Goal: Transaction & Acquisition: Book appointment/travel/reservation

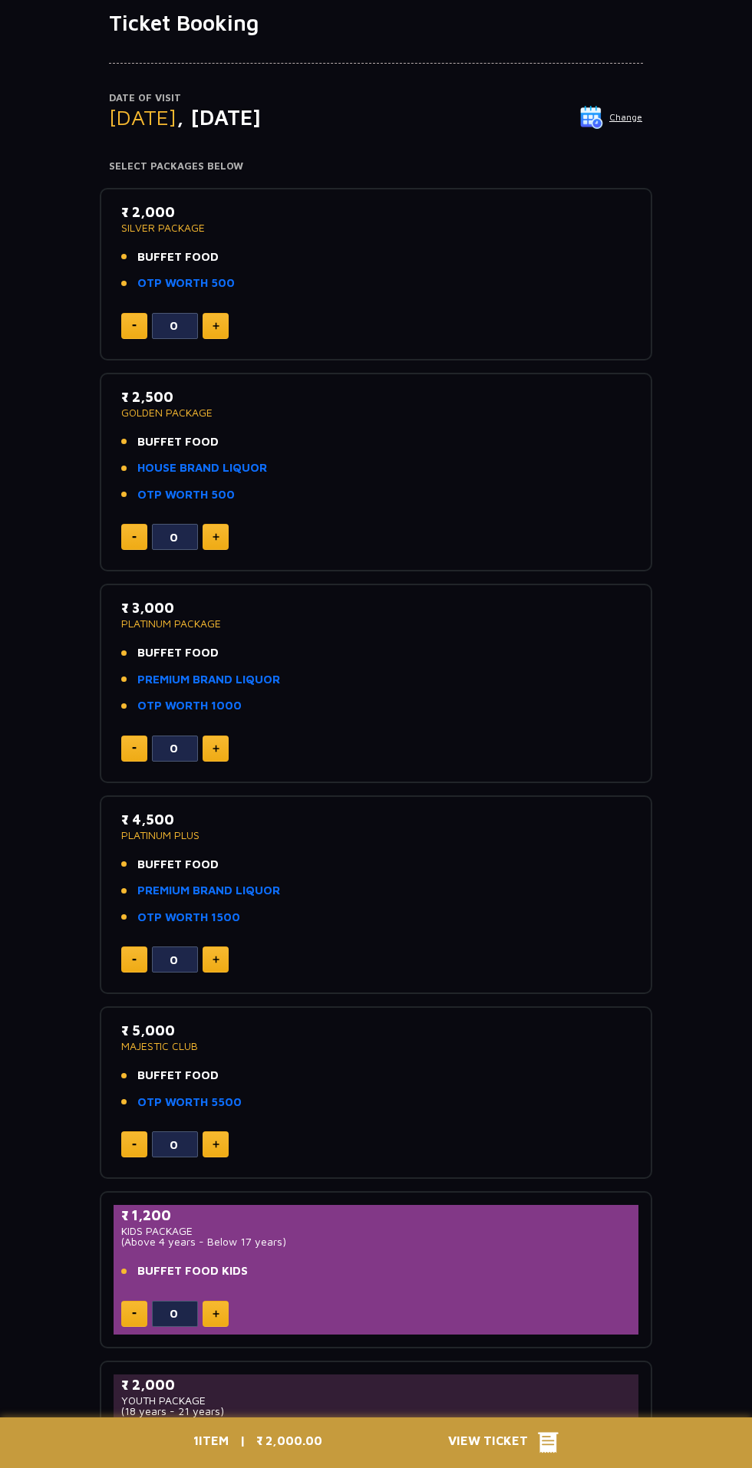
scroll to position [137, 0]
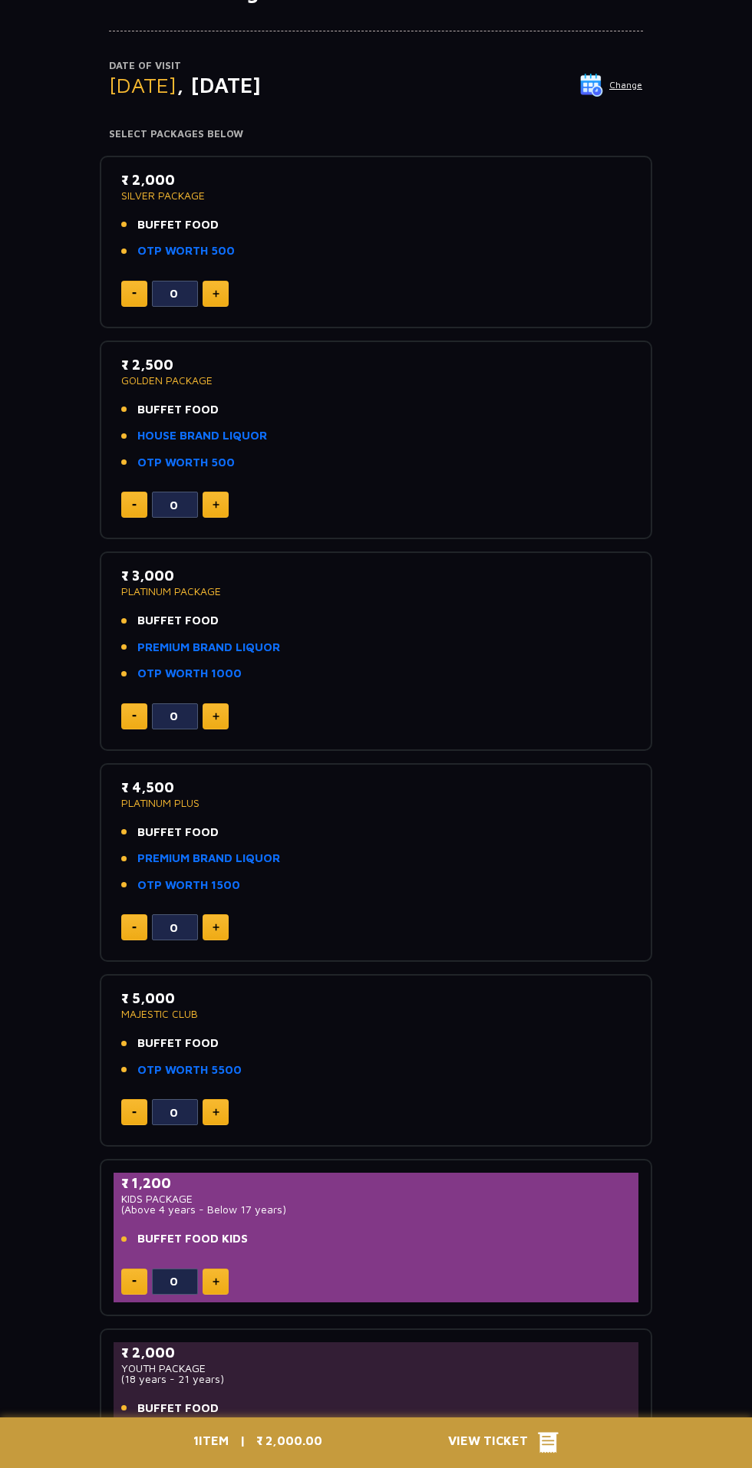
click at [140, 369] on p "₹ 2,500" at bounding box center [375, 364] width 509 height 21
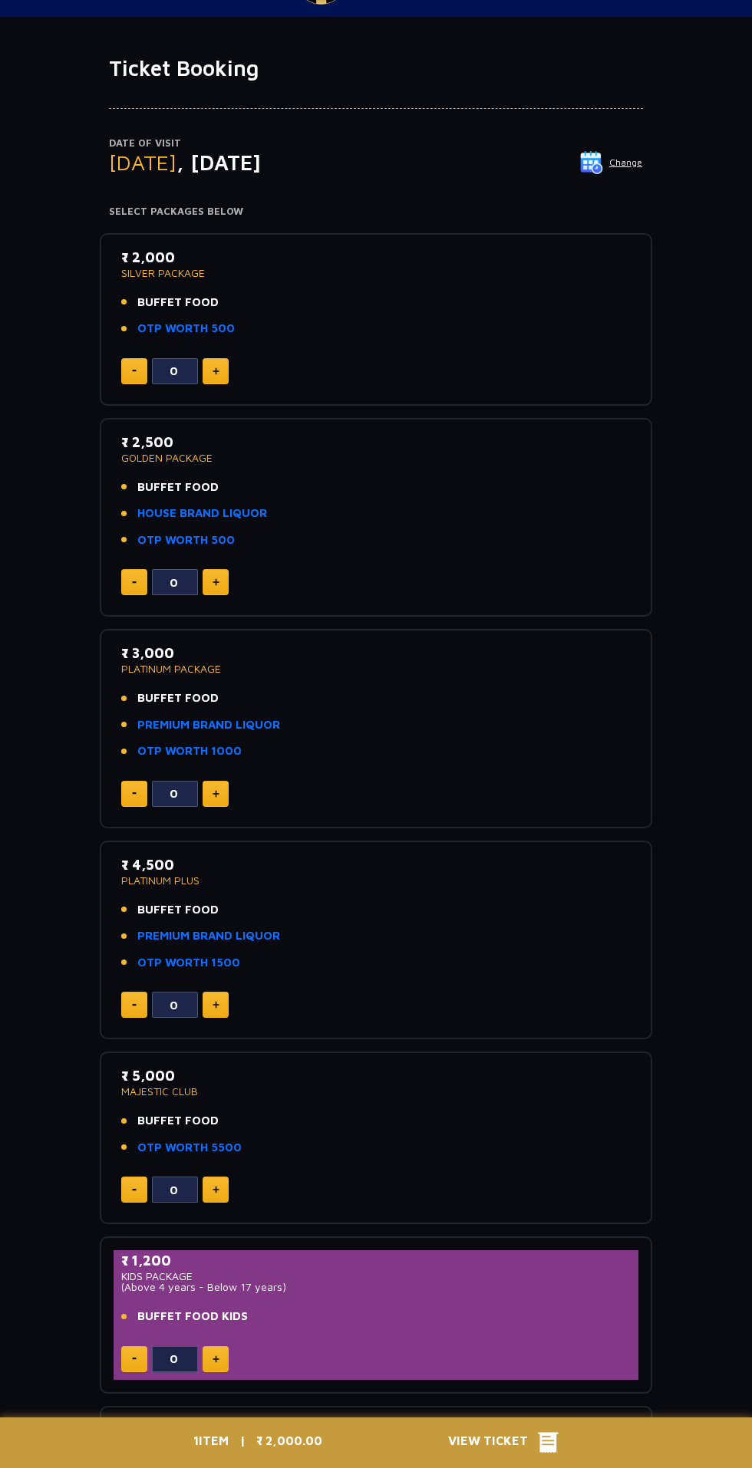
scroll to position [60, 0]
click at [235, 512] on link "HOUSE BRAND LIQUOR" at bounding box center [202, 514] width 130 height 18
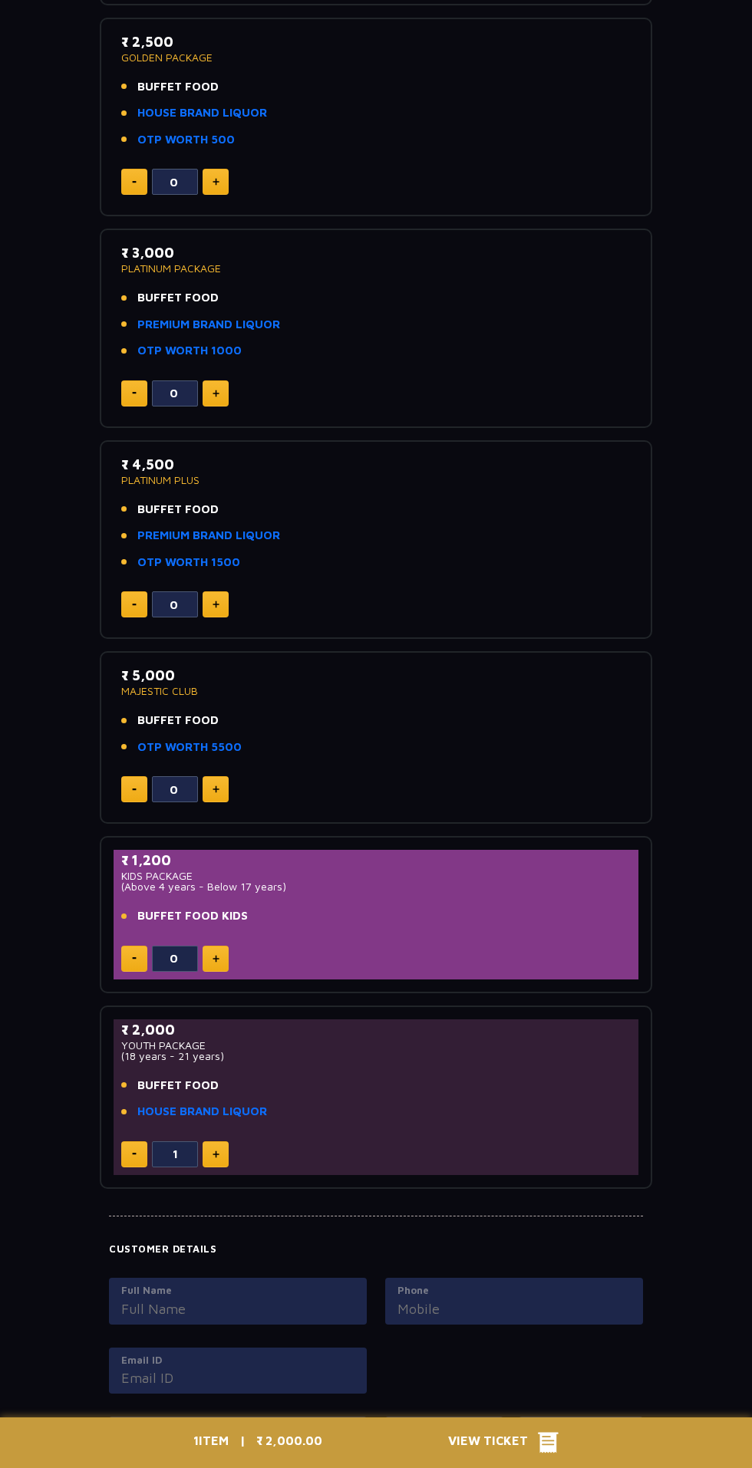
scroll to position [0, 0]
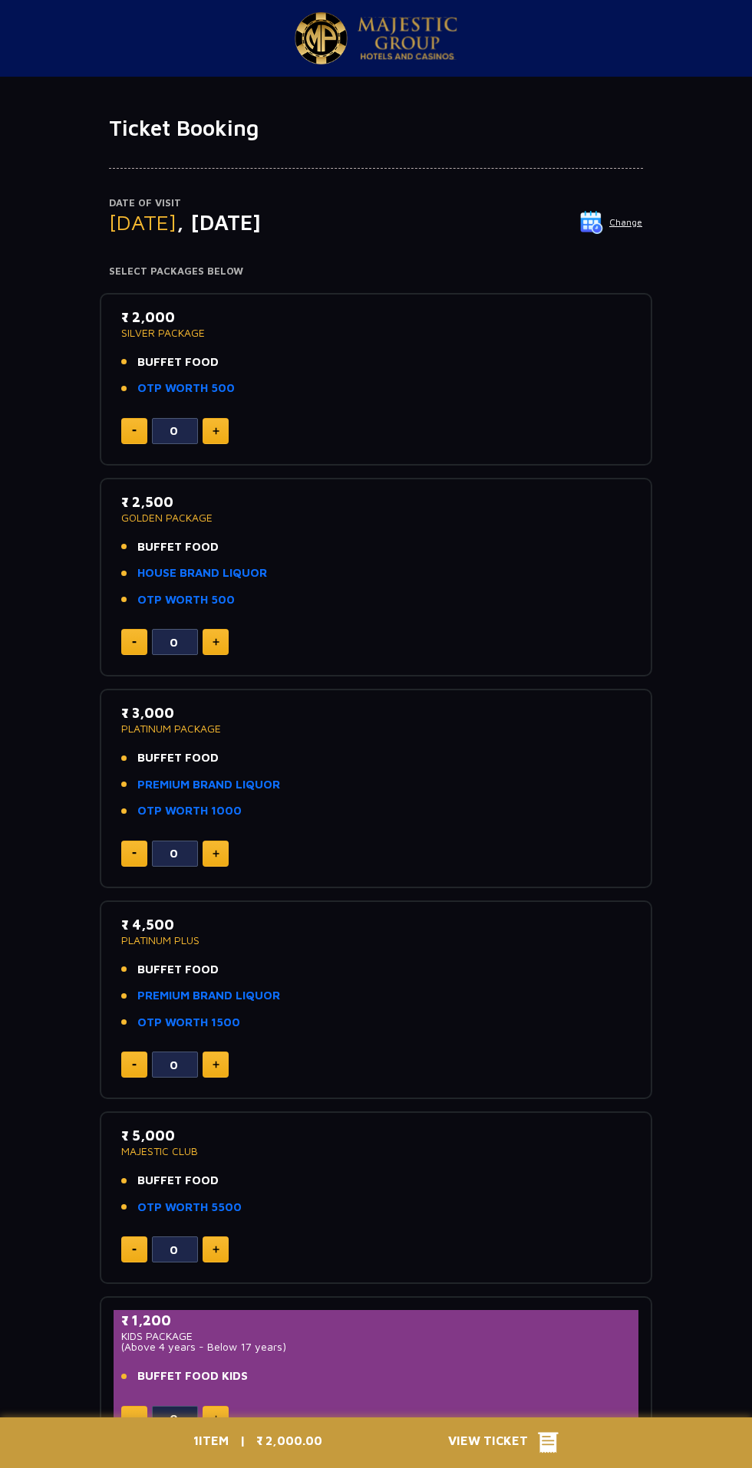
click at [251, 219] on span ", 18 Aug 2025" at bounding box center [218, 221] width 84 height 25
click at [617, 196] on p "Date of Visit" at bounding box center [376, 203] width 534 height 15
click at [599, 222] on img at bounding box center [591, 222] width 23 height 23
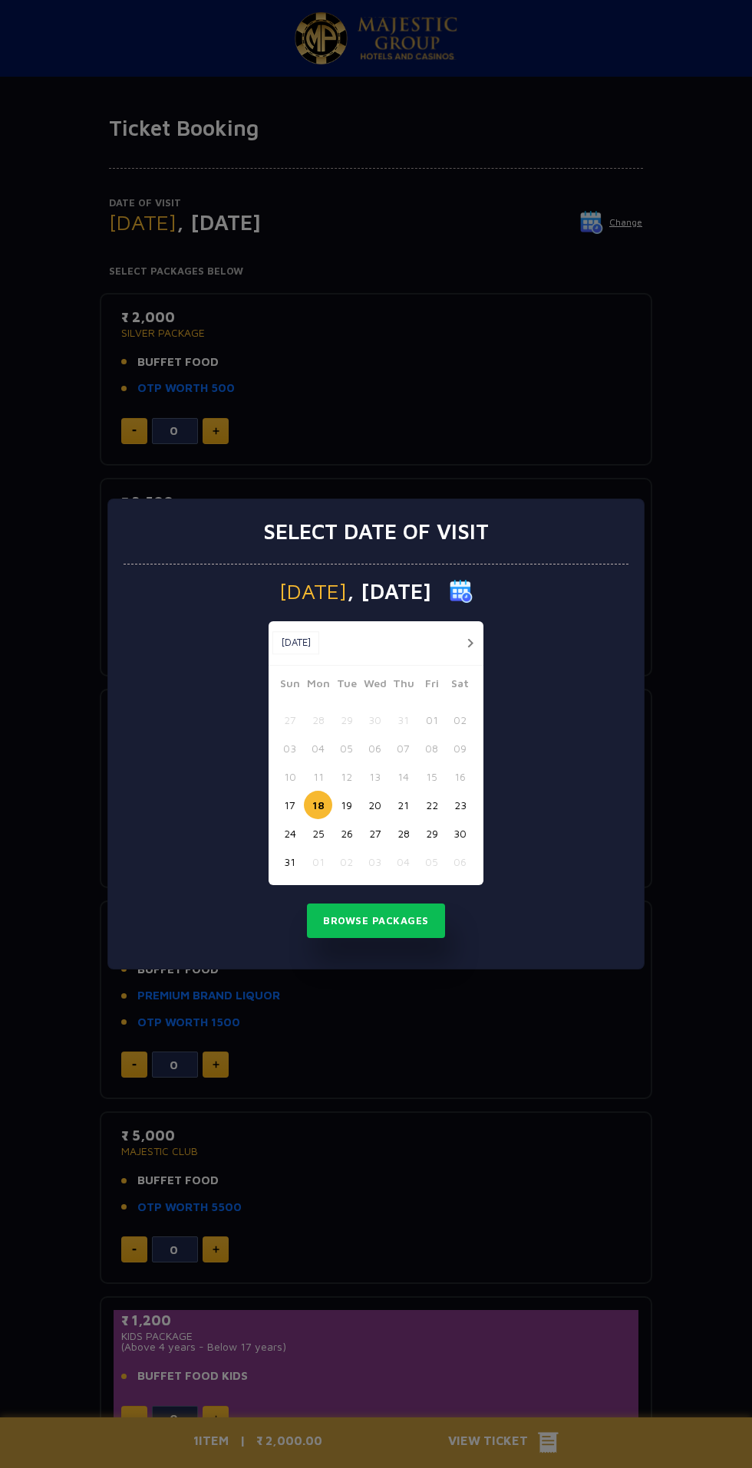
click at [289, 805] on button "17" at bounding box center [289, 805] width 28 height 28
click at [401, 929] on button "Browse Packages" at bounding box center [376, 920] width 138 height 35
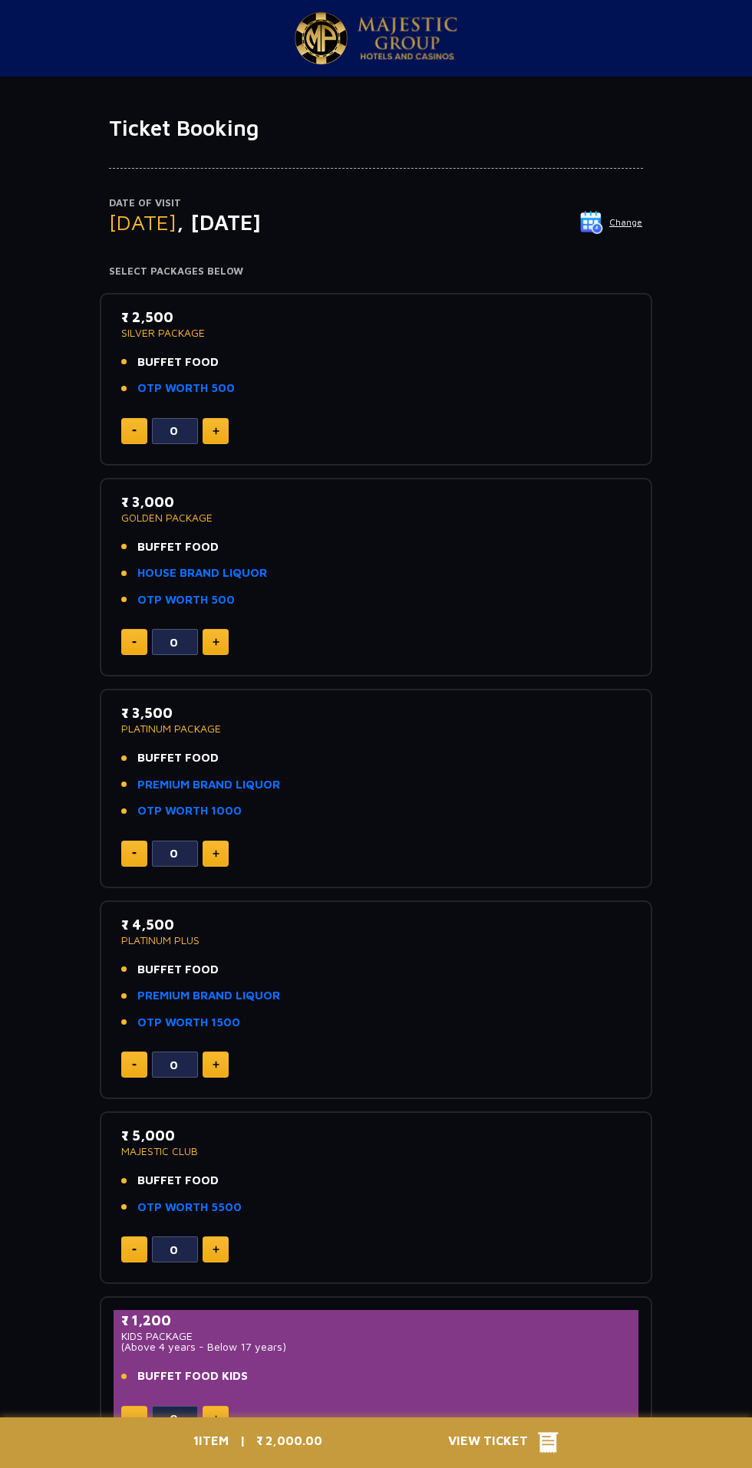
click at [499, 575] on li "HOUSE BRAND LIQUOR" at bounding box center [375, 573] width 509 height 18
click at [174, 516] on p "GOLDEN PACKAGE" at bounding box center [375, 517] width 509 height 11
click at [453, 573] on li "HOUSE BRAND LIQUOR" at bounding box center [375, 573] width 509 height 18
click at [140, 516] on p "GOLDEN PACKAGE" at bounding box center [375, 517] width 509 height 11
click at [207, 516] on p "GOLDEN PACKAGE" at bounding box center [375, 517] width 509 height 11
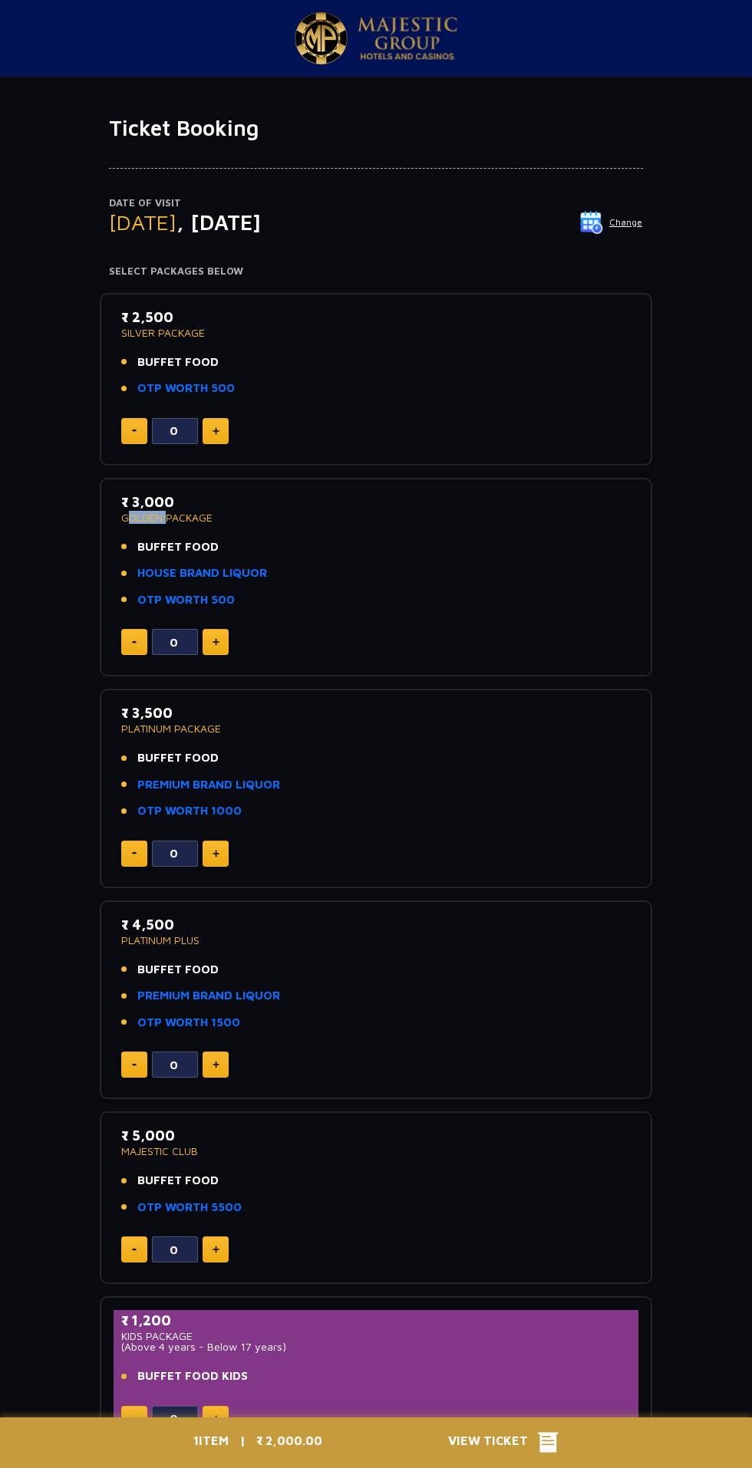
click at [171, 493] on p "₹ 3,000" at bounding box center [375, 502] width 509 height 21
click at [172, 516] on p "GOLDEN PACKAGE" at bounding box center [375, 517] width 509 height 11
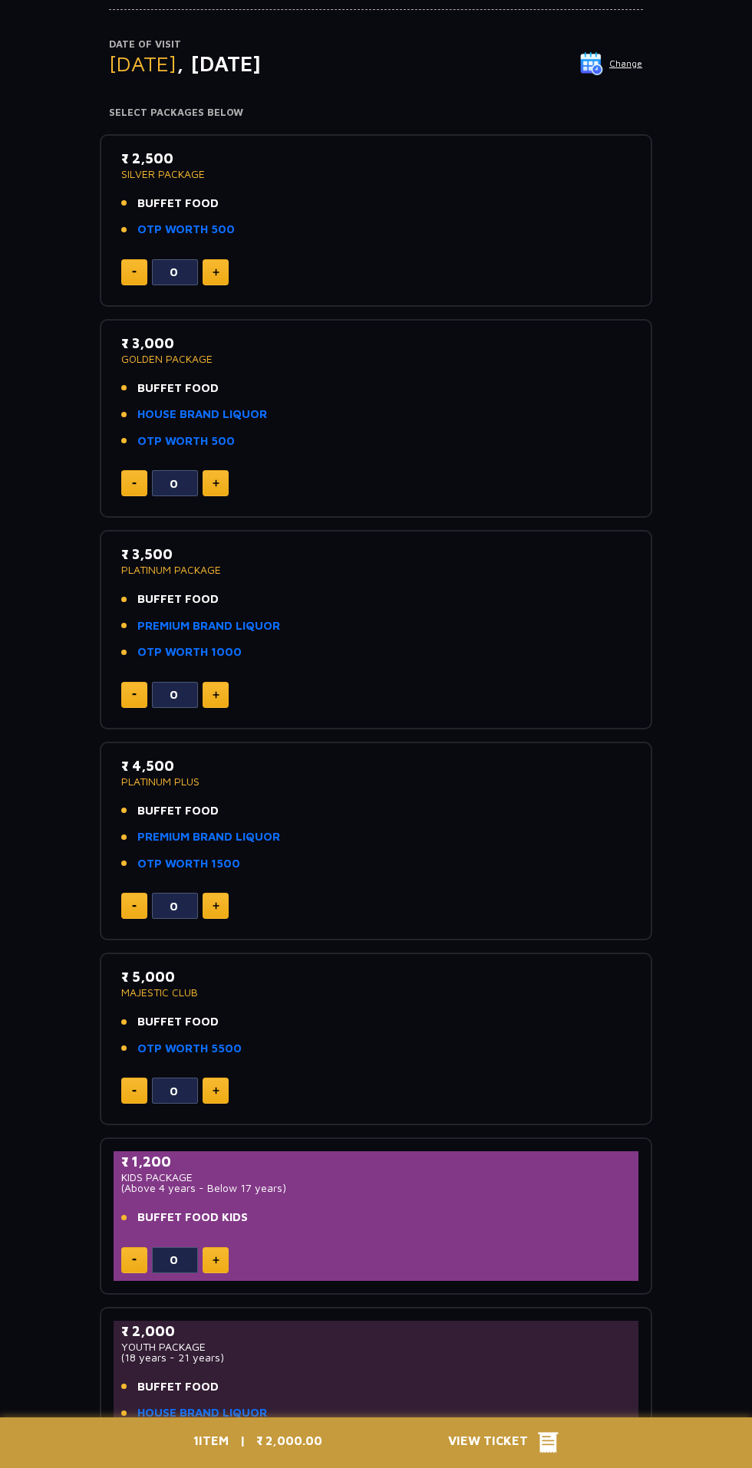
scroll to position [157, 0]
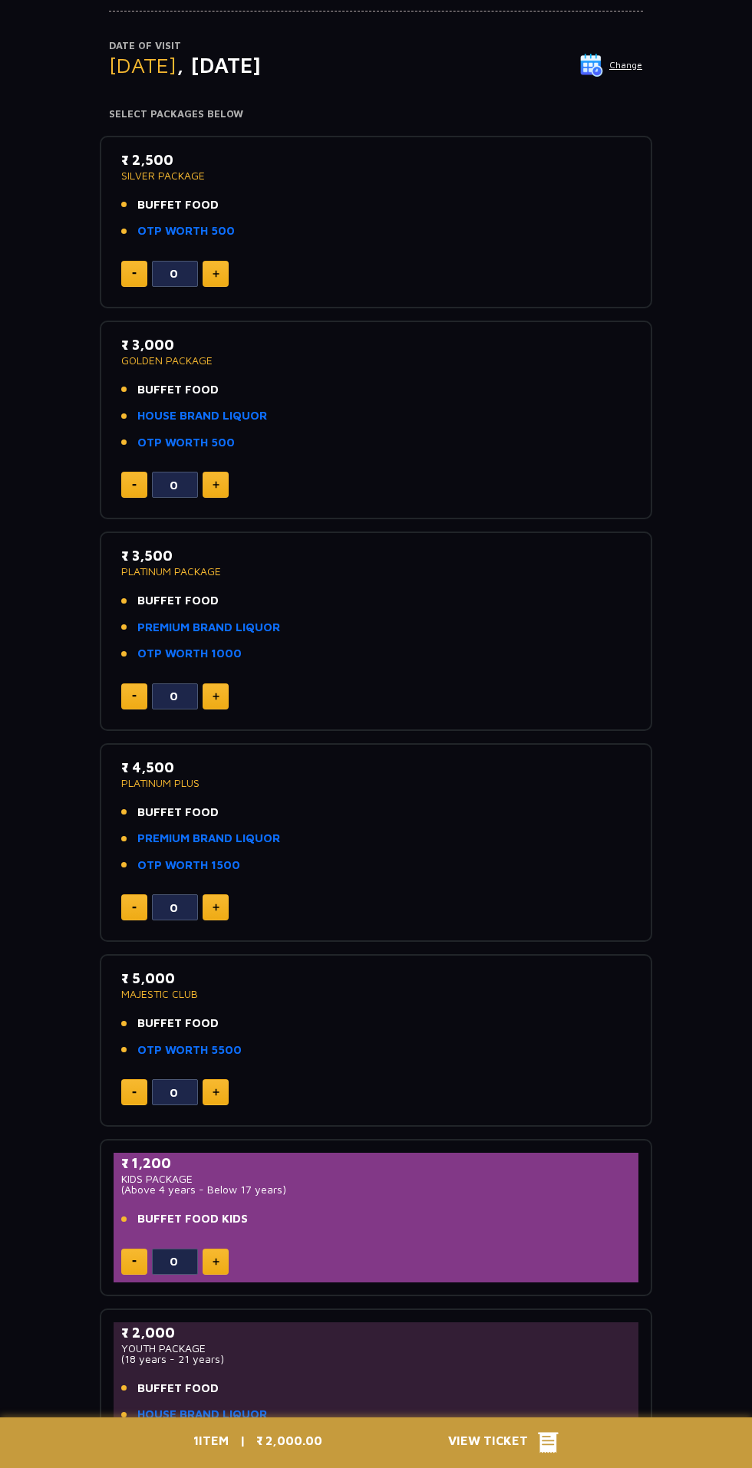
click at [215, 482] on img at bounding box center [215, 485] width 7 height 8
click at [215, 483] on img at bounding box center [215, 485] width 7 height 8
type input "3"
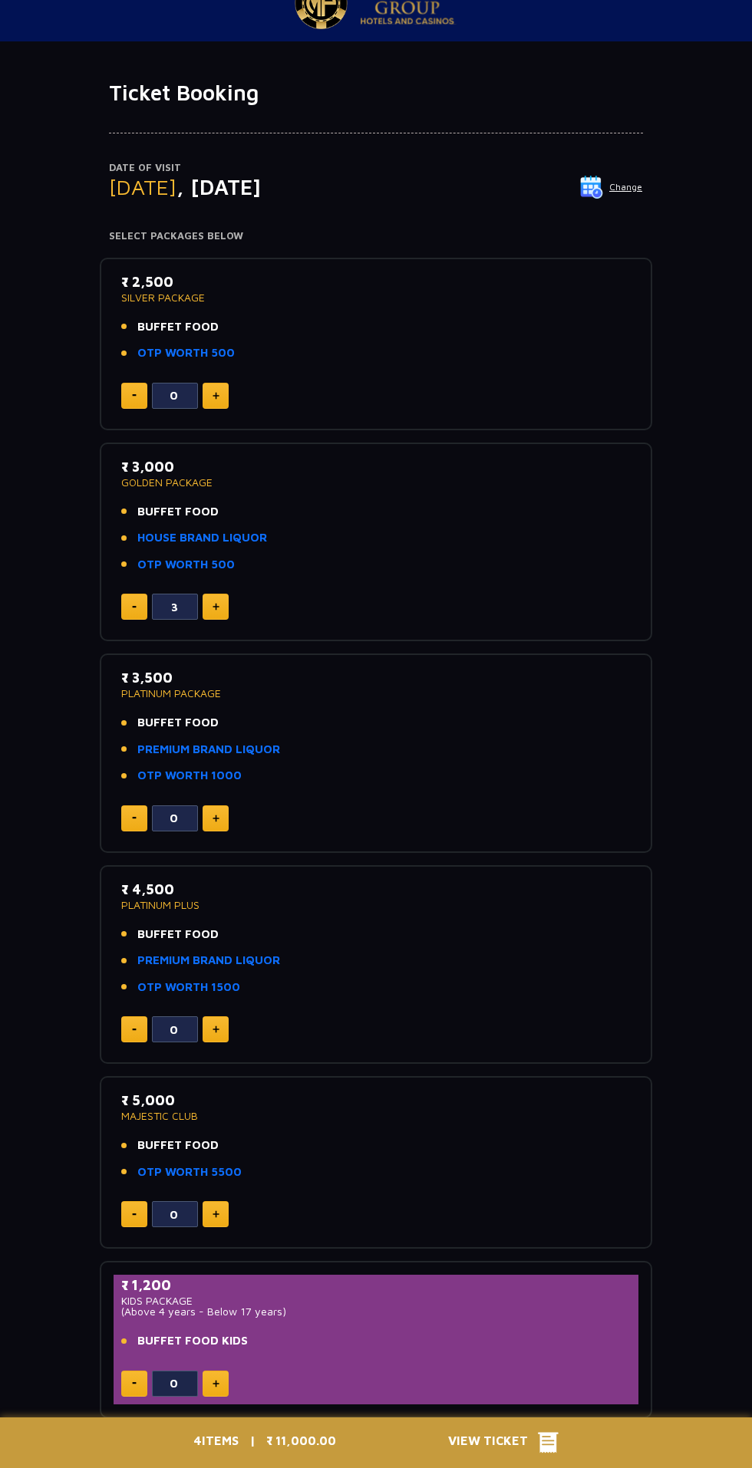
scroll to position [35, 0]
click at [538, 1444] on icon at bounding box center [548, 1442] width 21 height 23
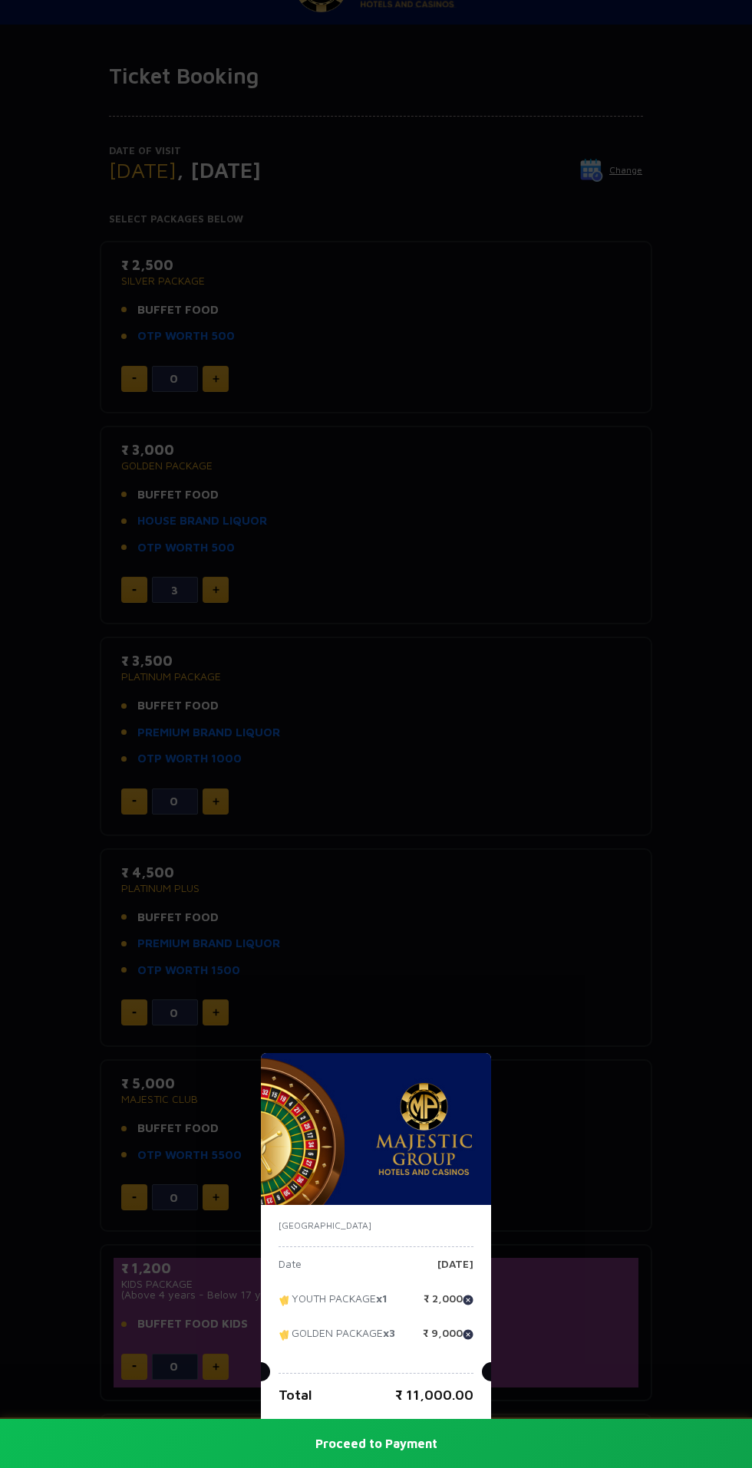
scroll to position [84, 0]
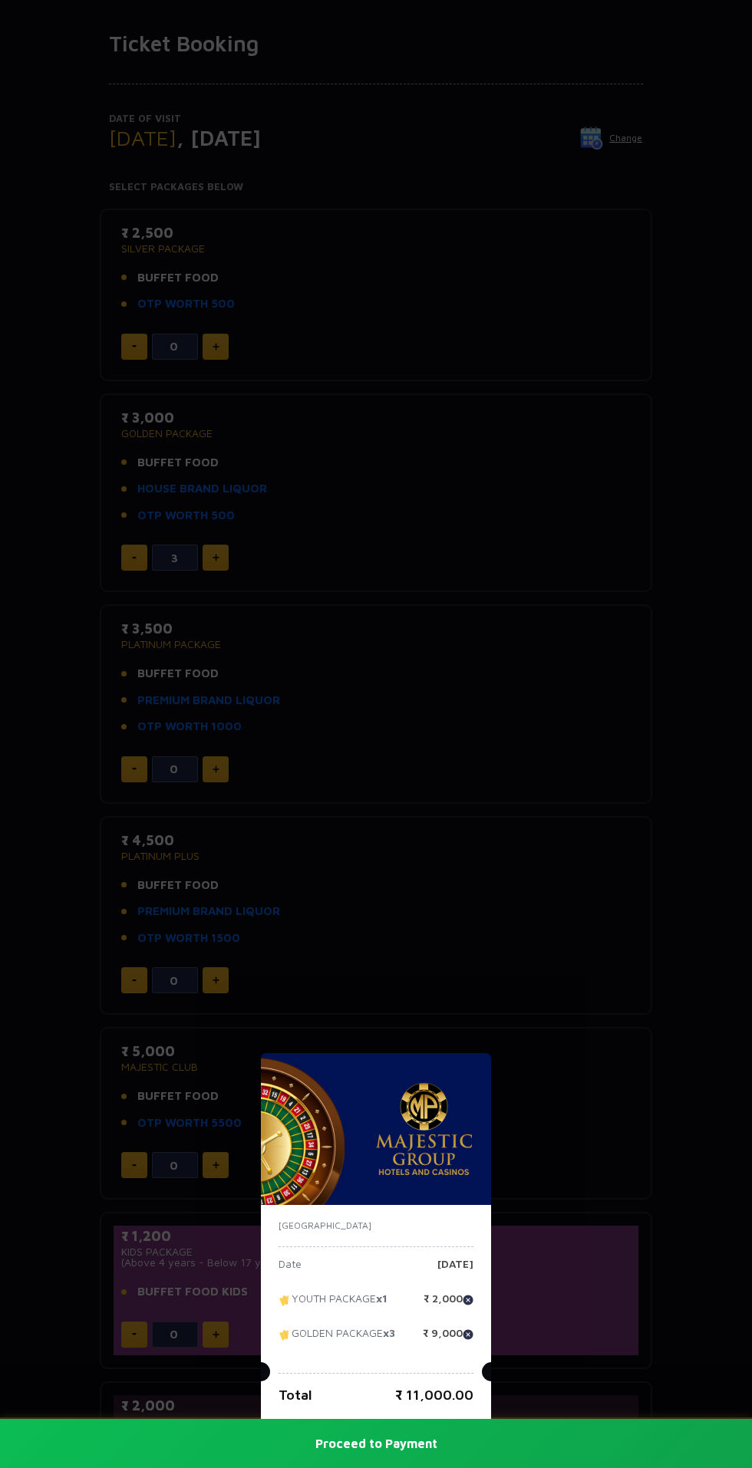
click at [648, 926] on div "India Date Sunday, 17 Aug 2025 YOUTH PACKAGE x1 ₹ 2,000 GOLDEN PACKAGE x3 ₹ 9,0…" at bounding box center [376, 734] width 752 height 1468
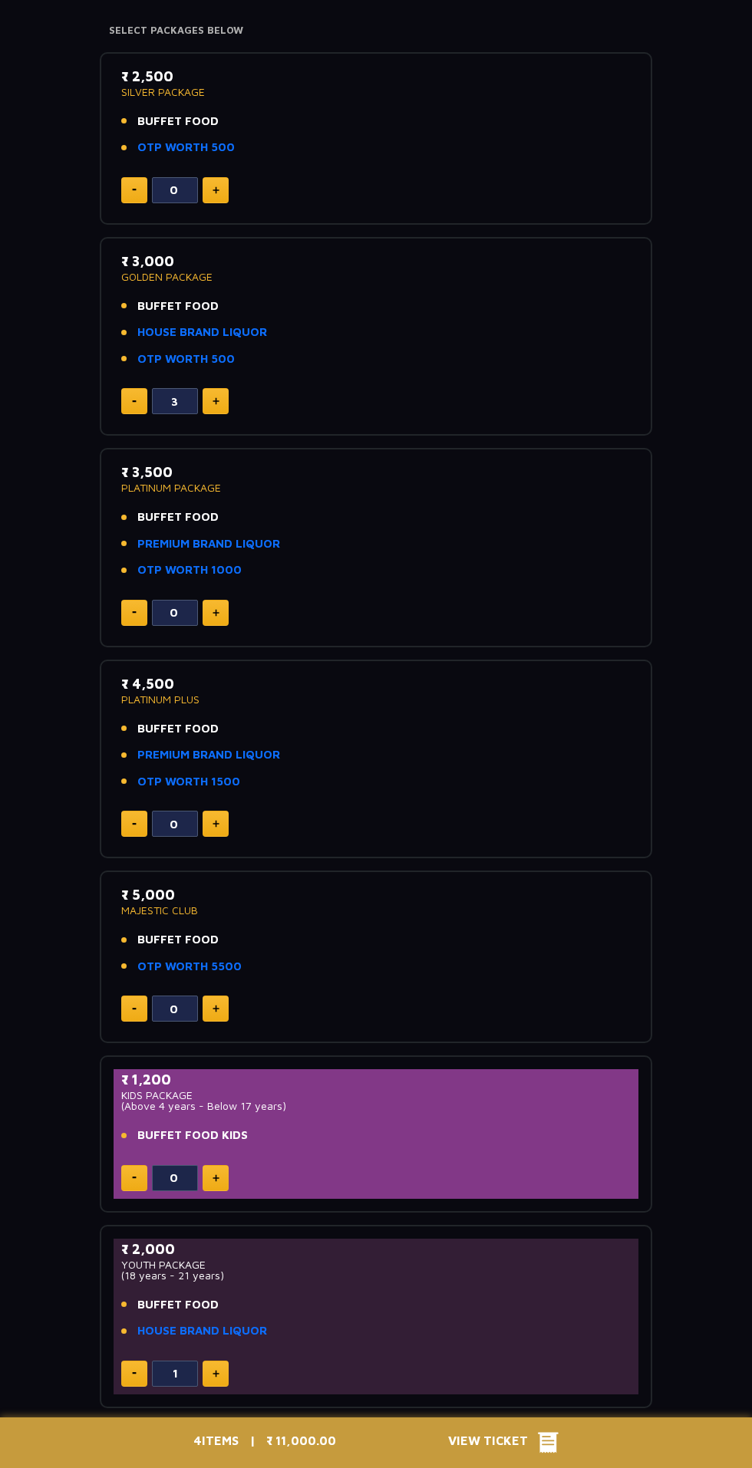
scroll to position [287, 0]
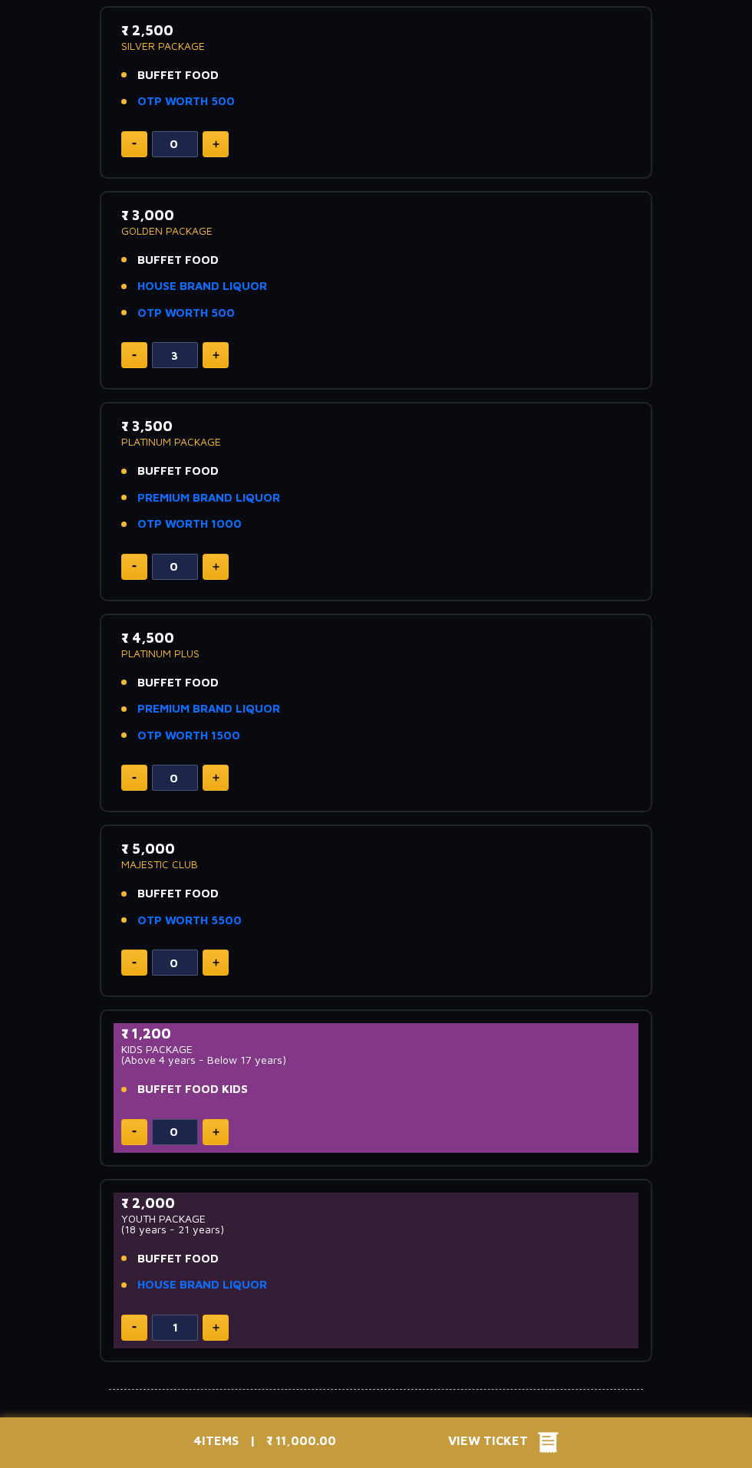
click at [133, 1326] on img at bounding box center [134, 1327] width 5 height 2
type input "0"
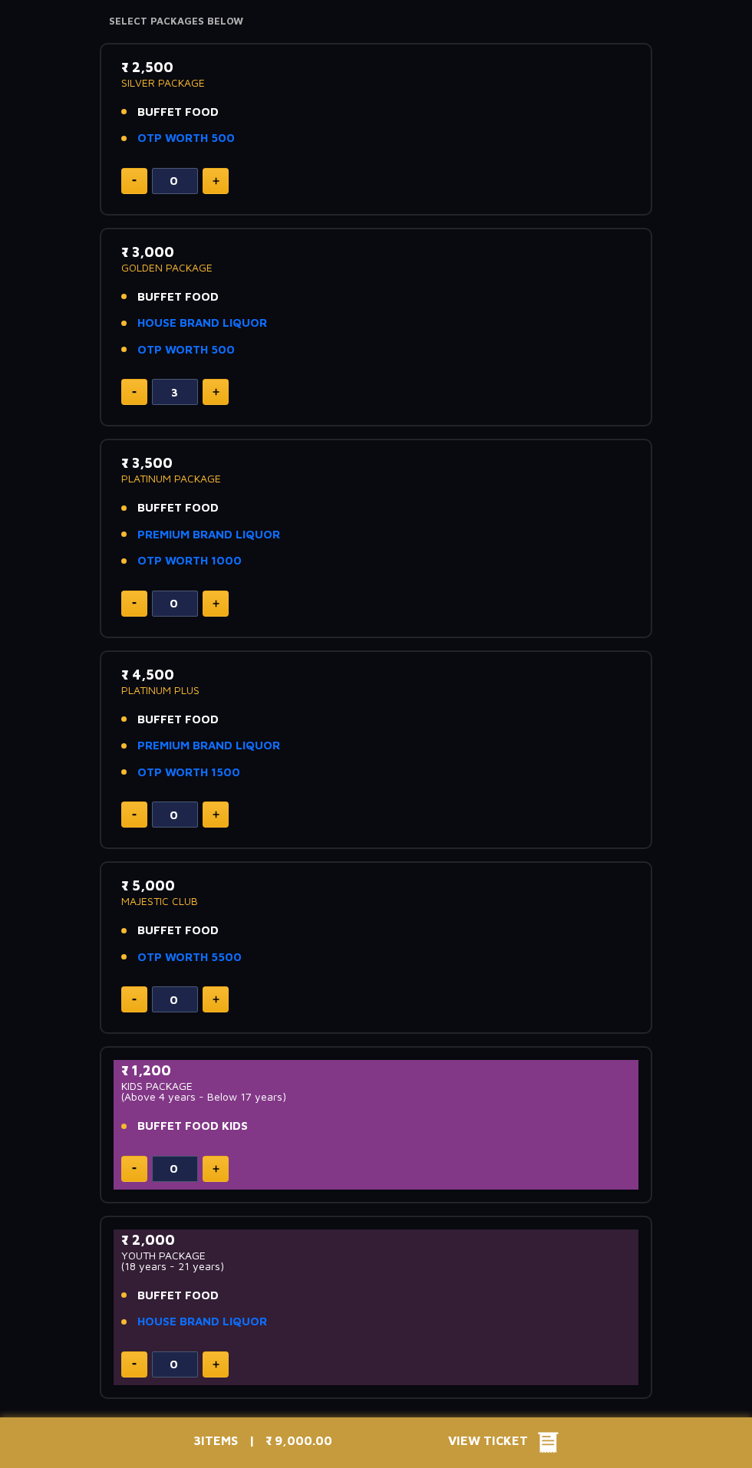
scroll to position [240, 0]
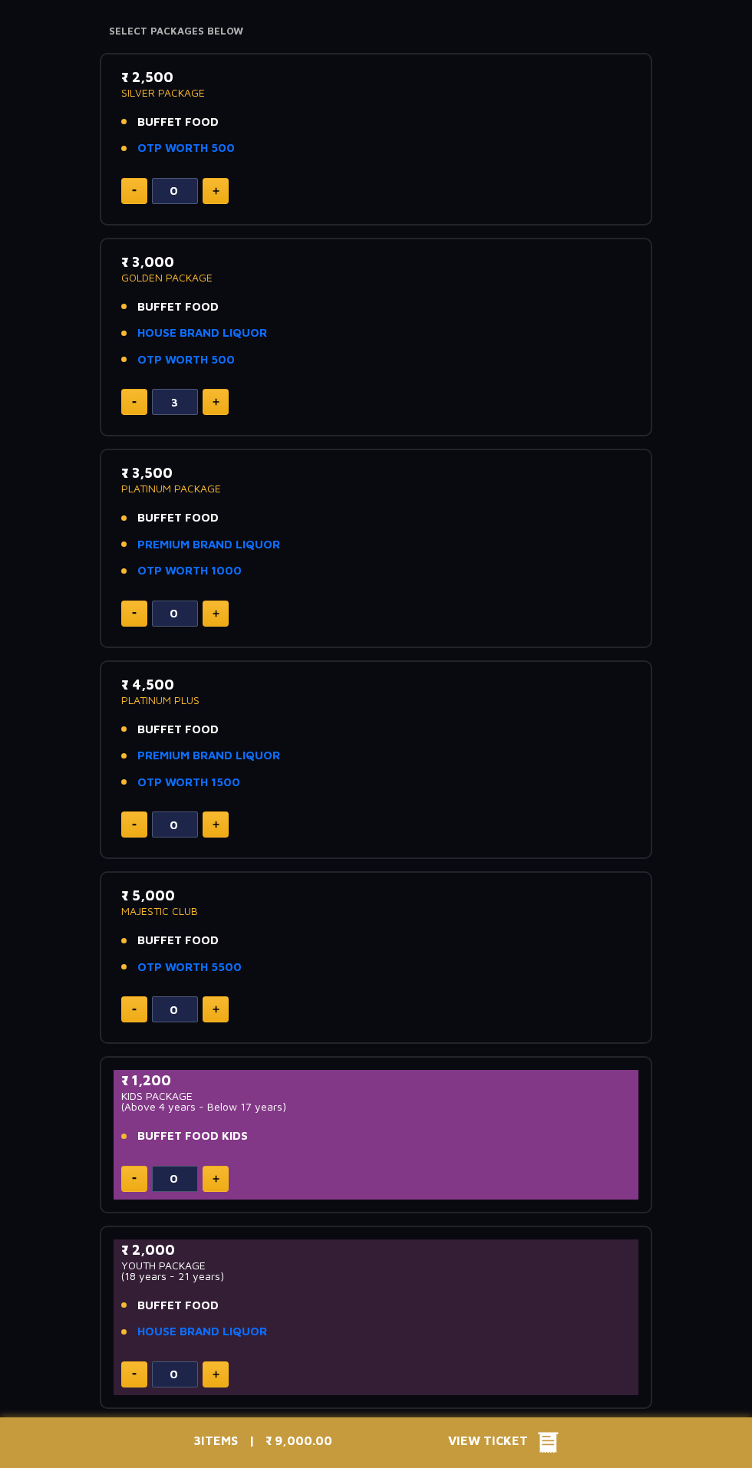
click at [538, 1434] on icon at bounding box center [548, 1442] width 21 height 23
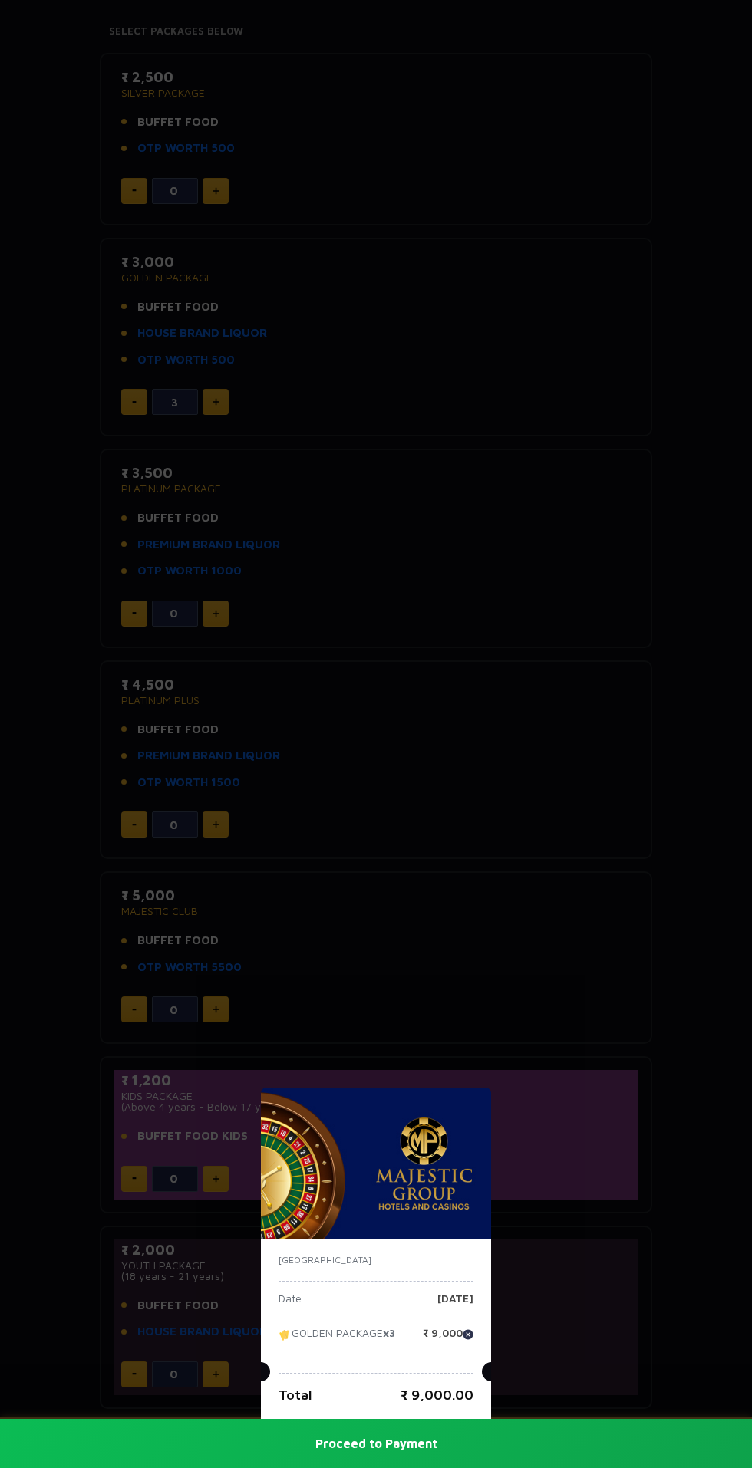
click at [558, 956] on div "India Date Sunday, 17 Aug 2025 GOLDEN PACKAGE x3 ₹ 9,000 Total ₹ 9,000.00 Proce…" at bounding box center [376, 734] width 752 height 1468
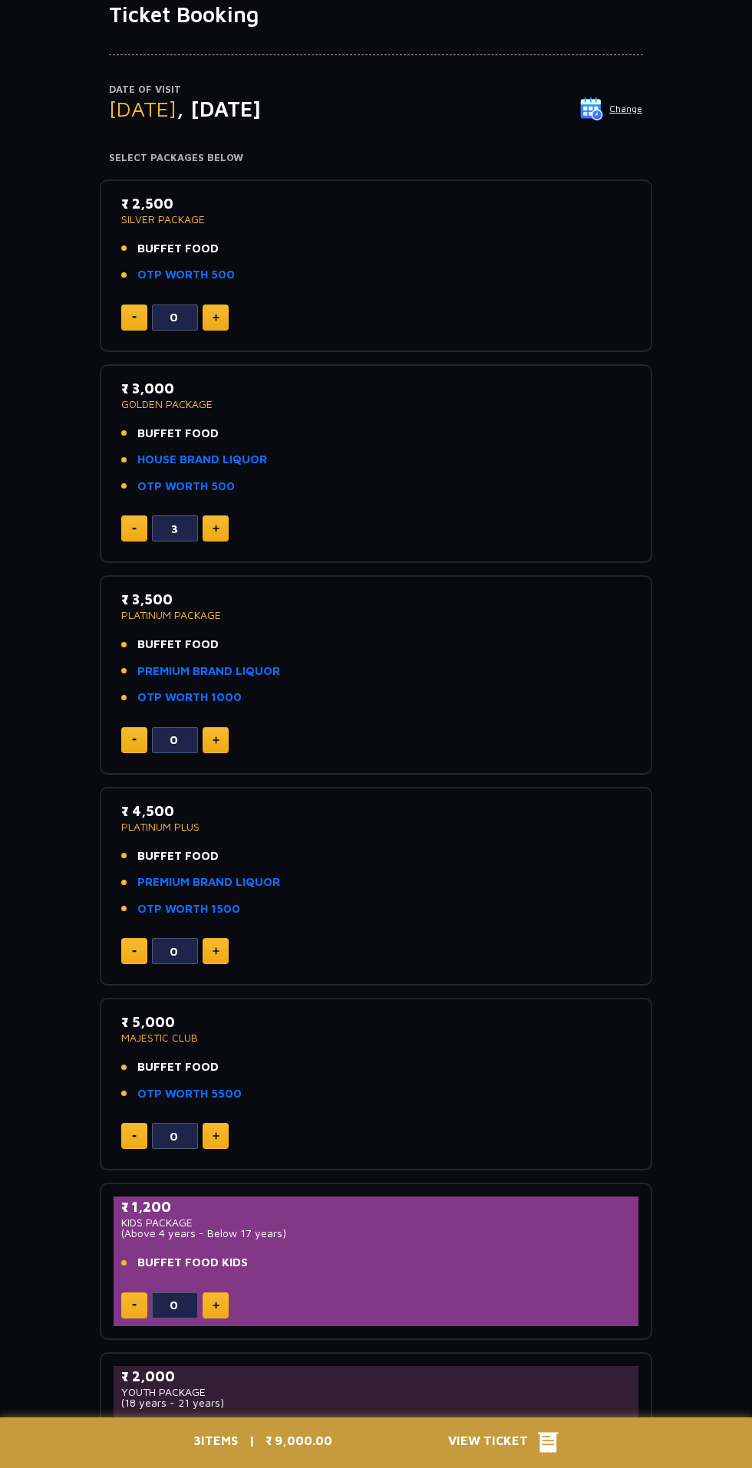
scroll to position [0, 0]
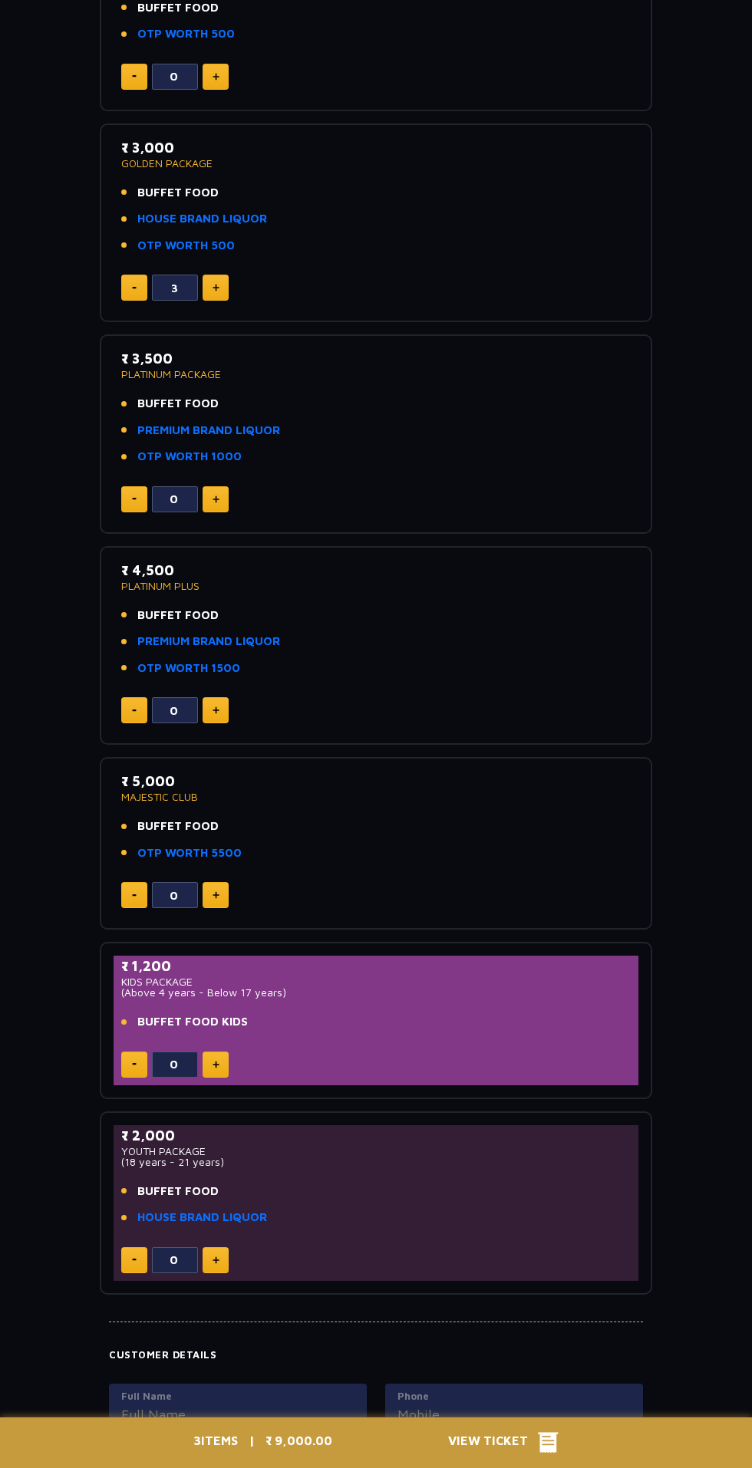
scroll to position [328, 0]
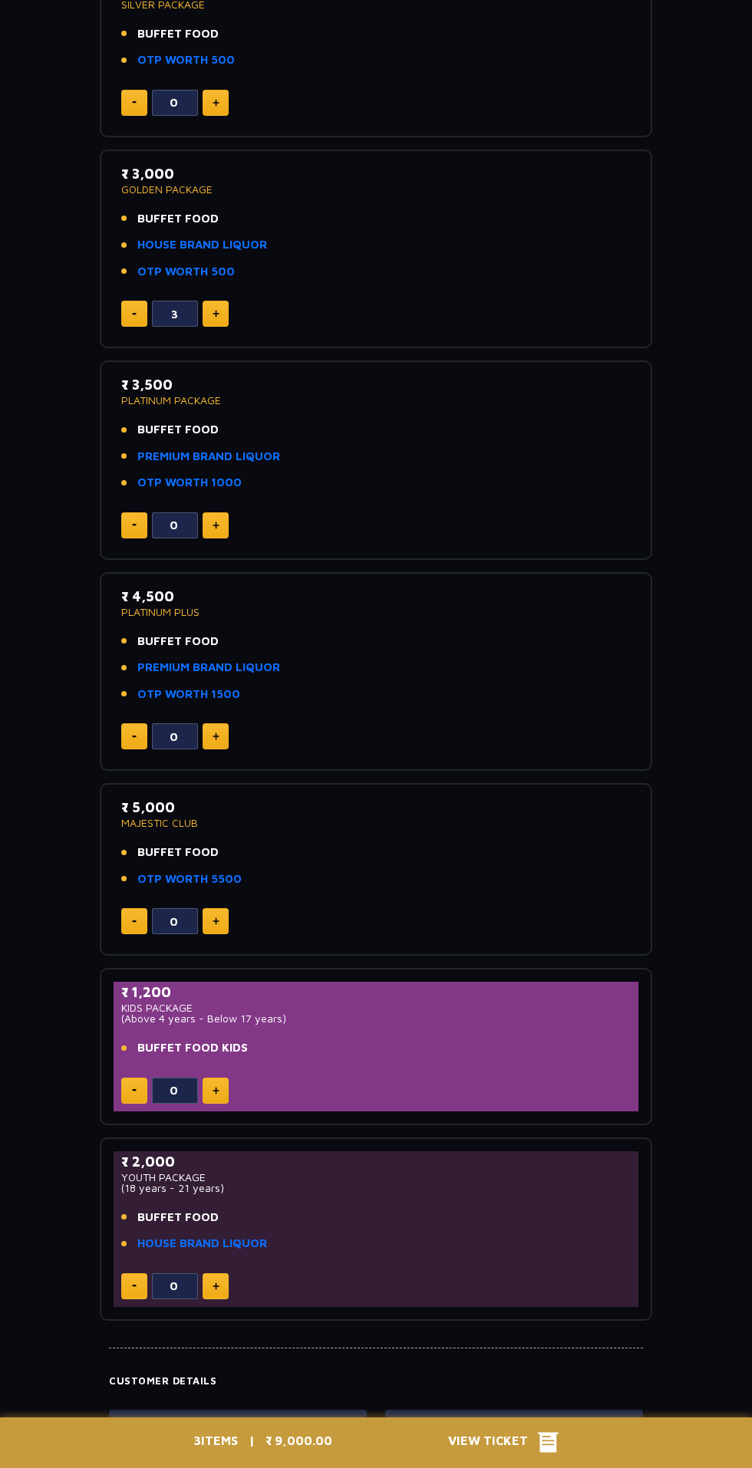
click at [182, 399] on p "PLATINUM PACKAGE" at bounding box center [375, 400] width 509 height 11
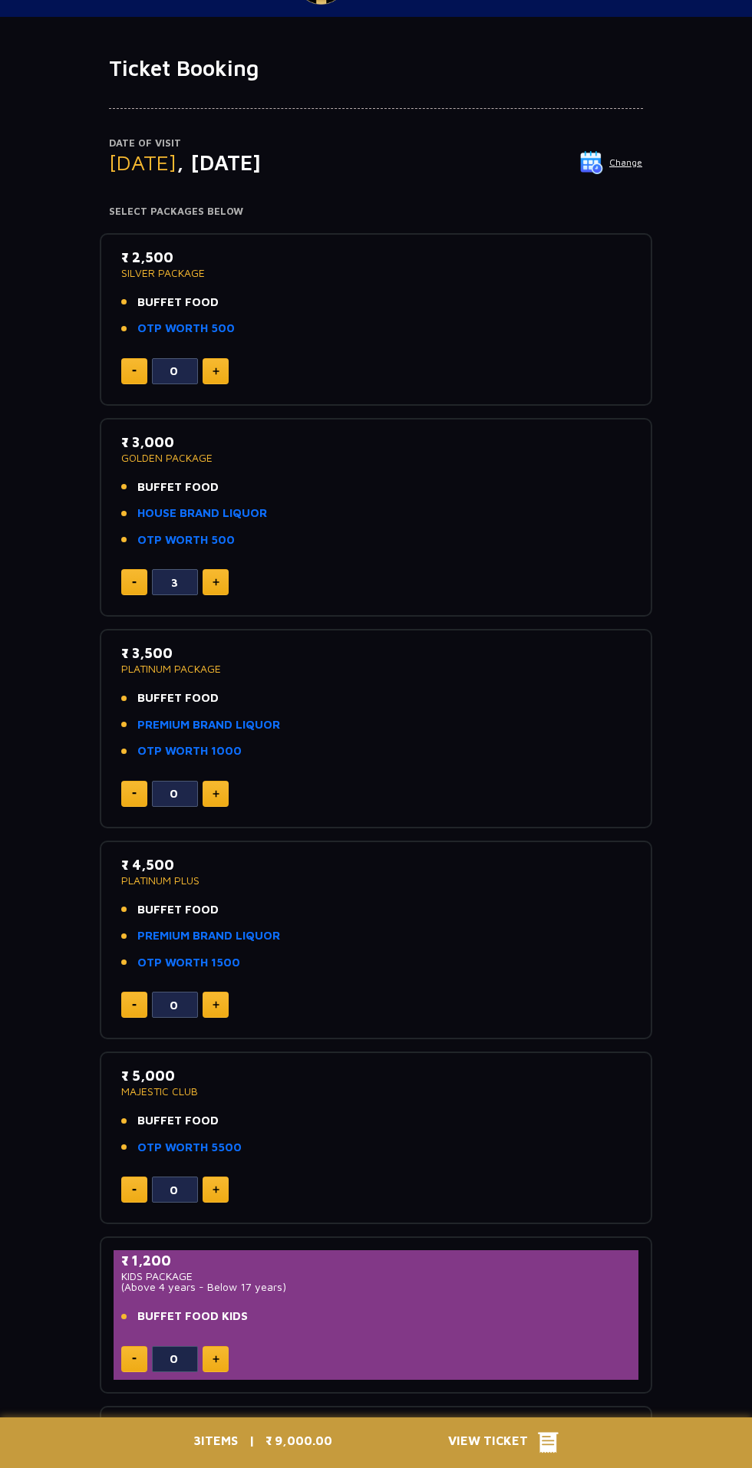
scroll to position [57, 0]
